Goal: Navigation & Orientation: Find specific page/section

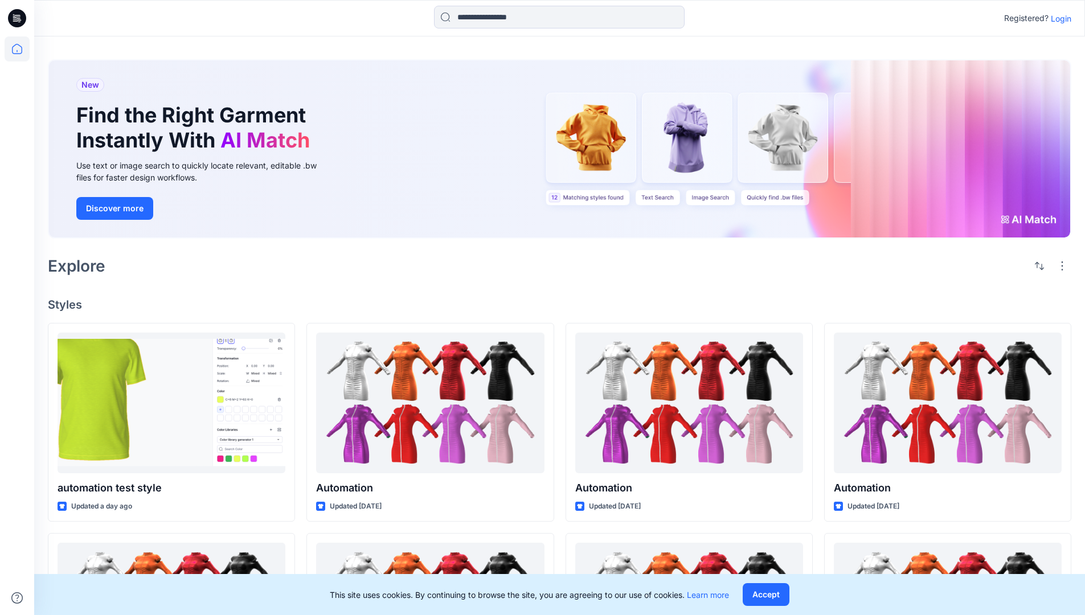
click at [1058, 18] on p "Login" at bounding box center [1061, 19] width 21 height 12
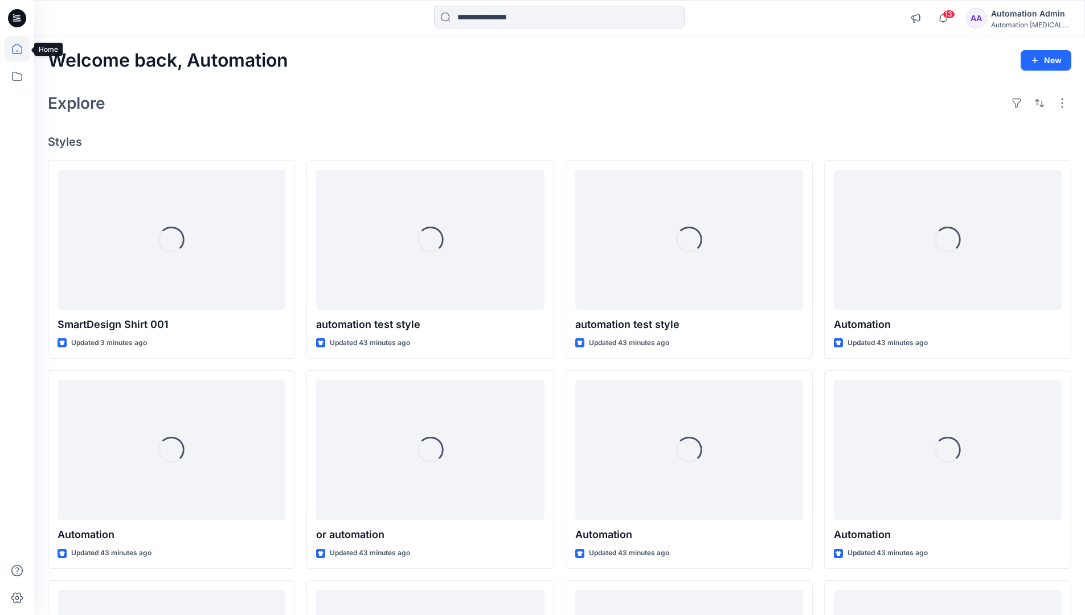
click at [22, 49] on icon at bounding box center [17, 49] width 10 height 10
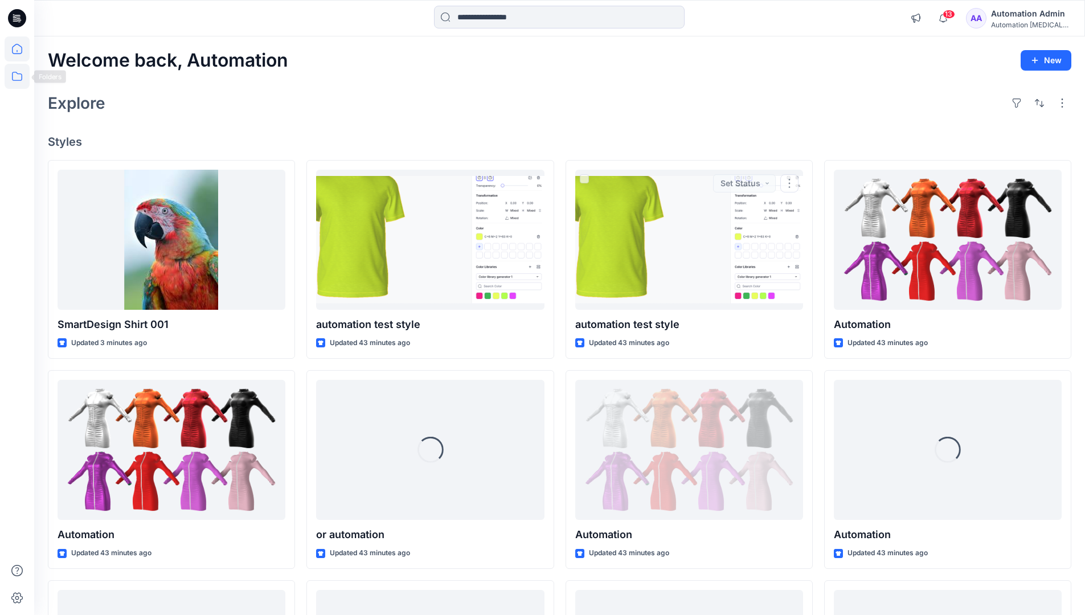
click at [15, 77] on icon at bounding box center [17, 76] width 25 height 25
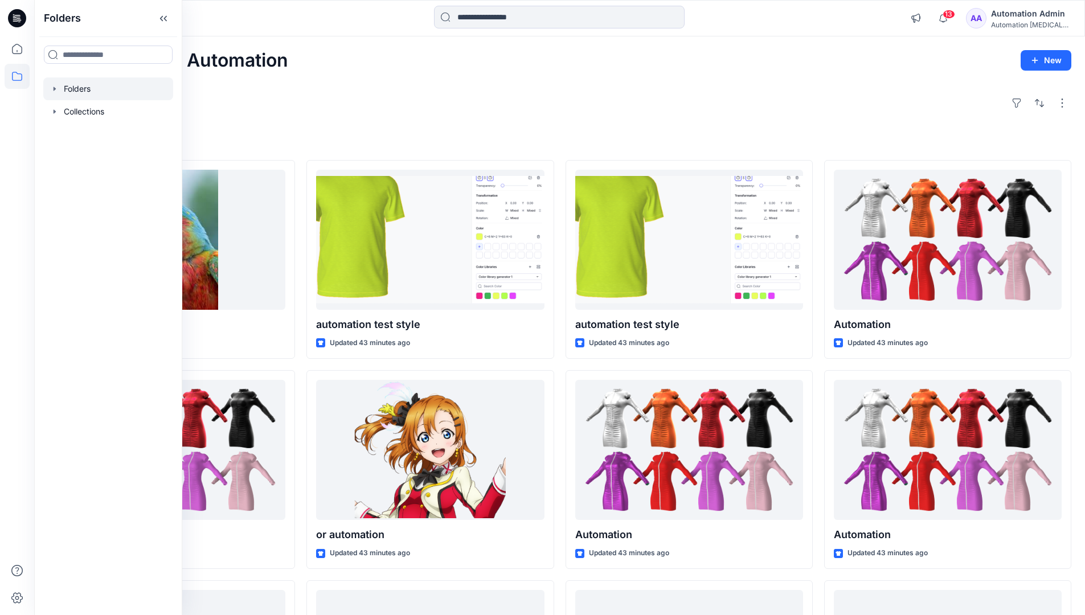
click at [81, 91] on div at bounding box center [108, 88] width 130 height 23
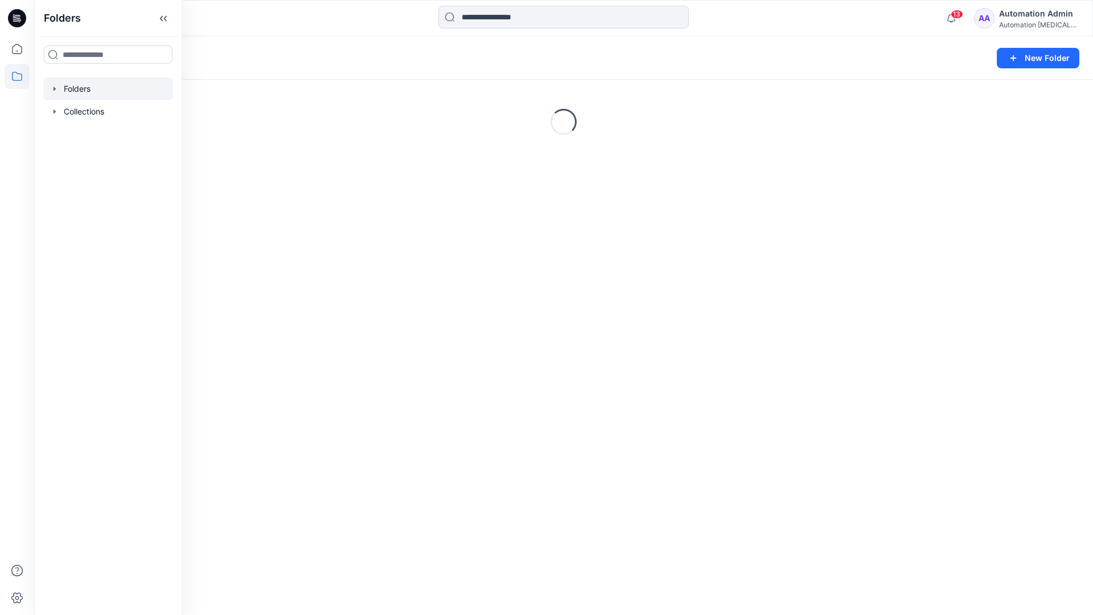
click at [448, 327] on div "Folders New Folder Loading..." at bounding box center [563, 325] width 1059 height 579
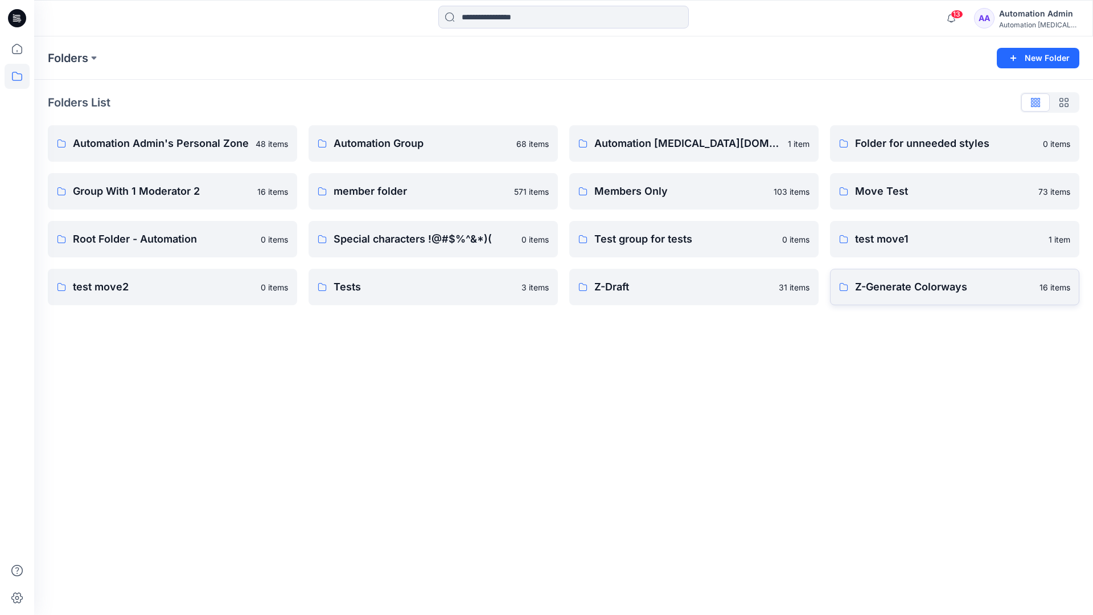
click at [902, 293] on p "Z-Generate Colorways" at bounding box center [944, 287] width 178 height 16
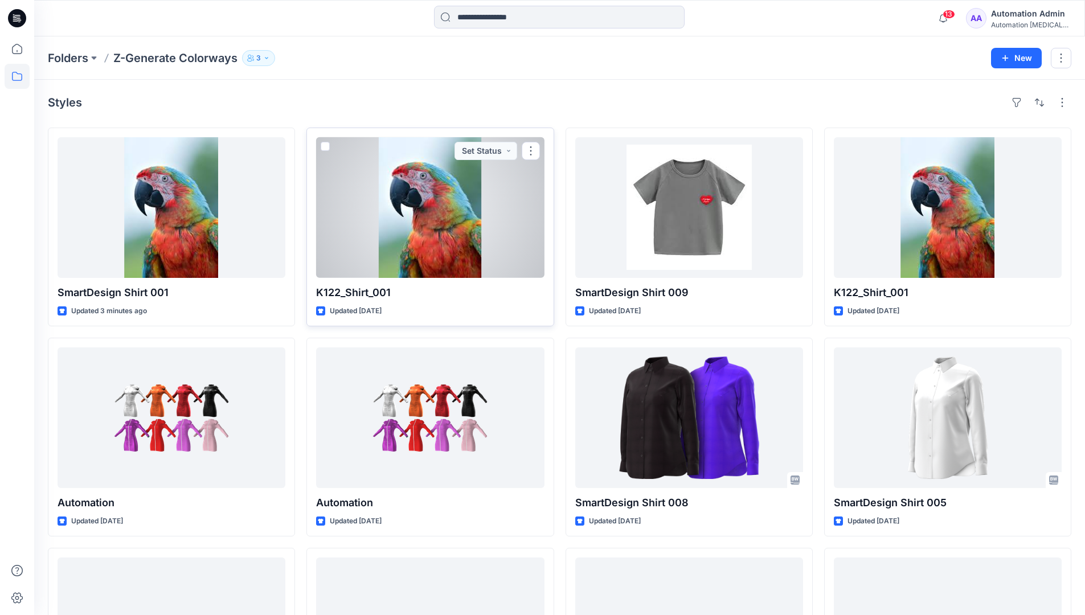
click at [325, 149] on span at bounding box center [325, 146] width 9 height 9
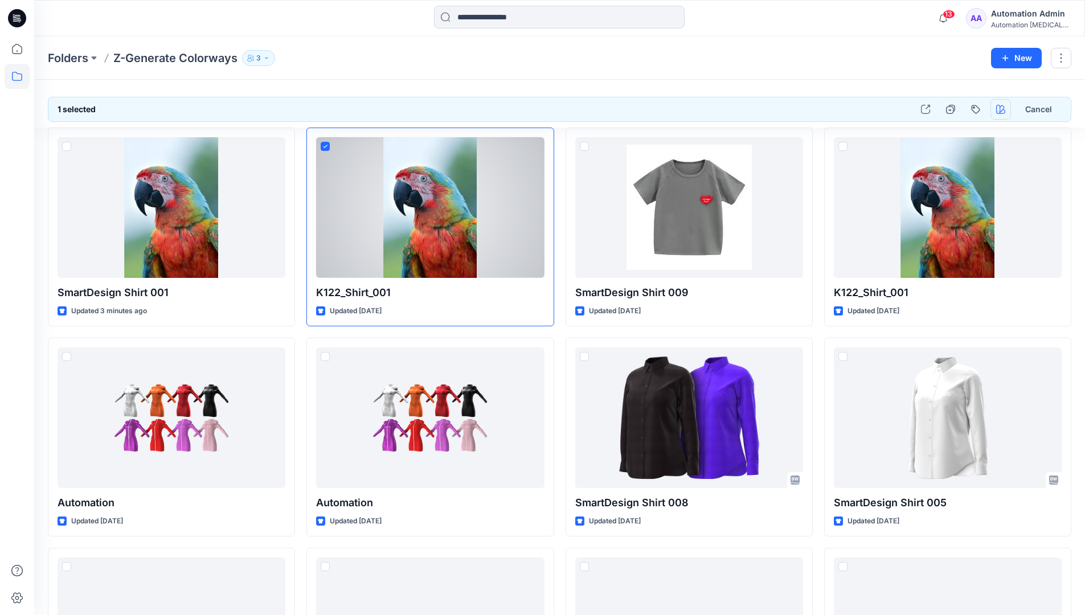
click at [998, 110] on icon "button" at bounding box center [1000, 109] width 9 height 9
